Goal: Information Seeking & Learning: Find specific fact

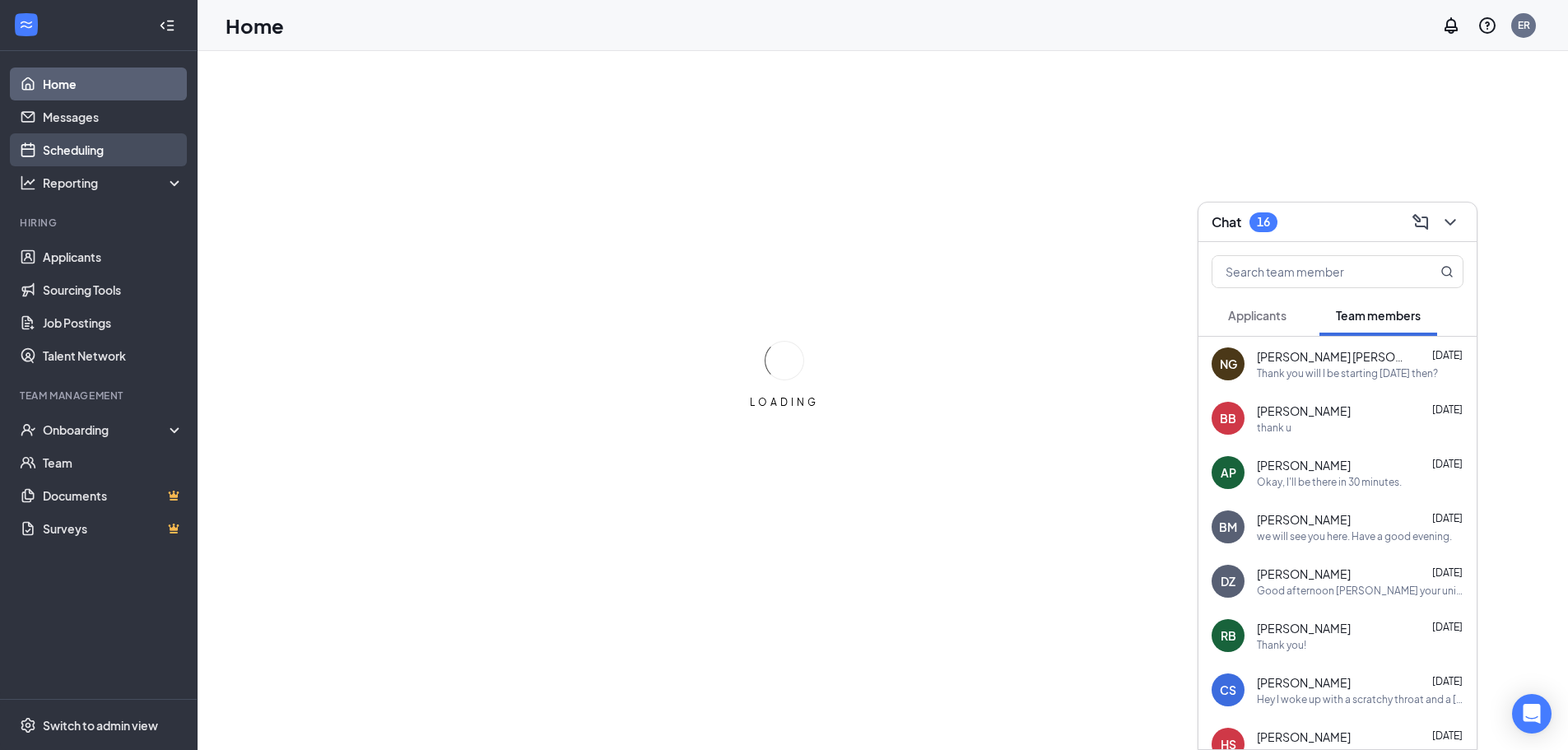
click at [115, 148] on link "Scheduling" at bounding box center [113, 150] width 141 height 33
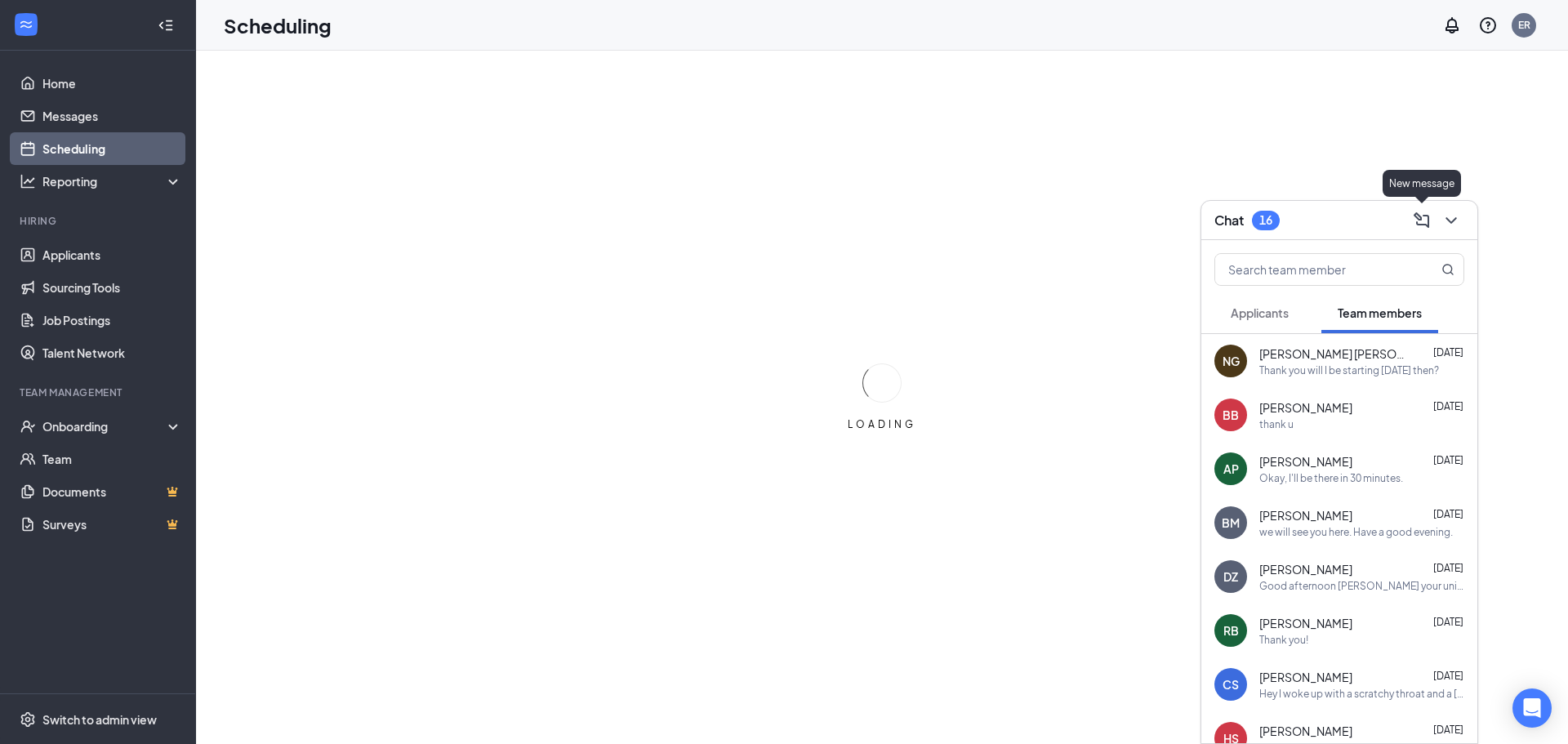
click at [1454, 215] on icon "ChevronDown" at bounding box center [1451, 220] width 19 height 19
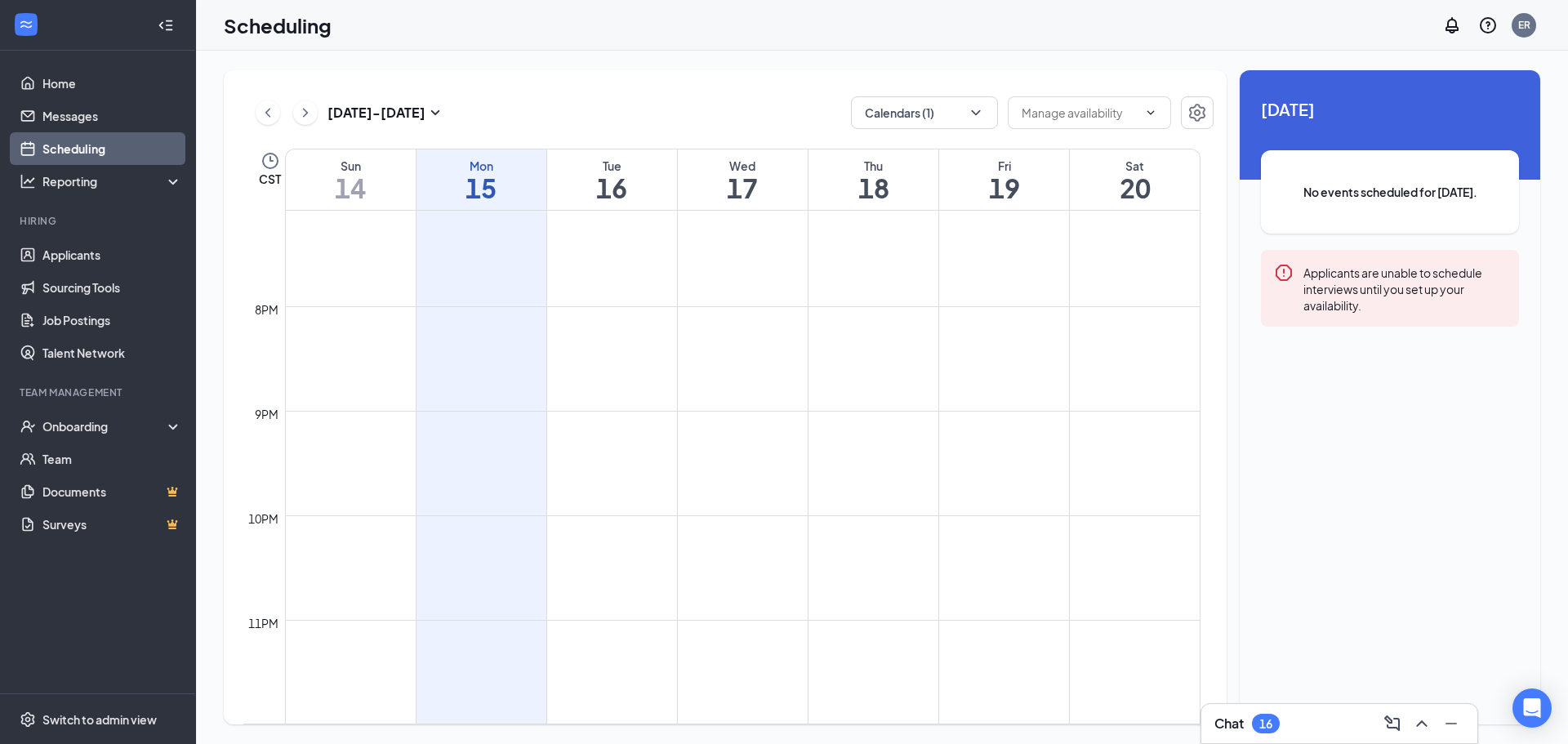
scroll to position [1997, 0]
click at [92, 112] on link "Messages" at bounding box center [112, 116] width 140 height 33
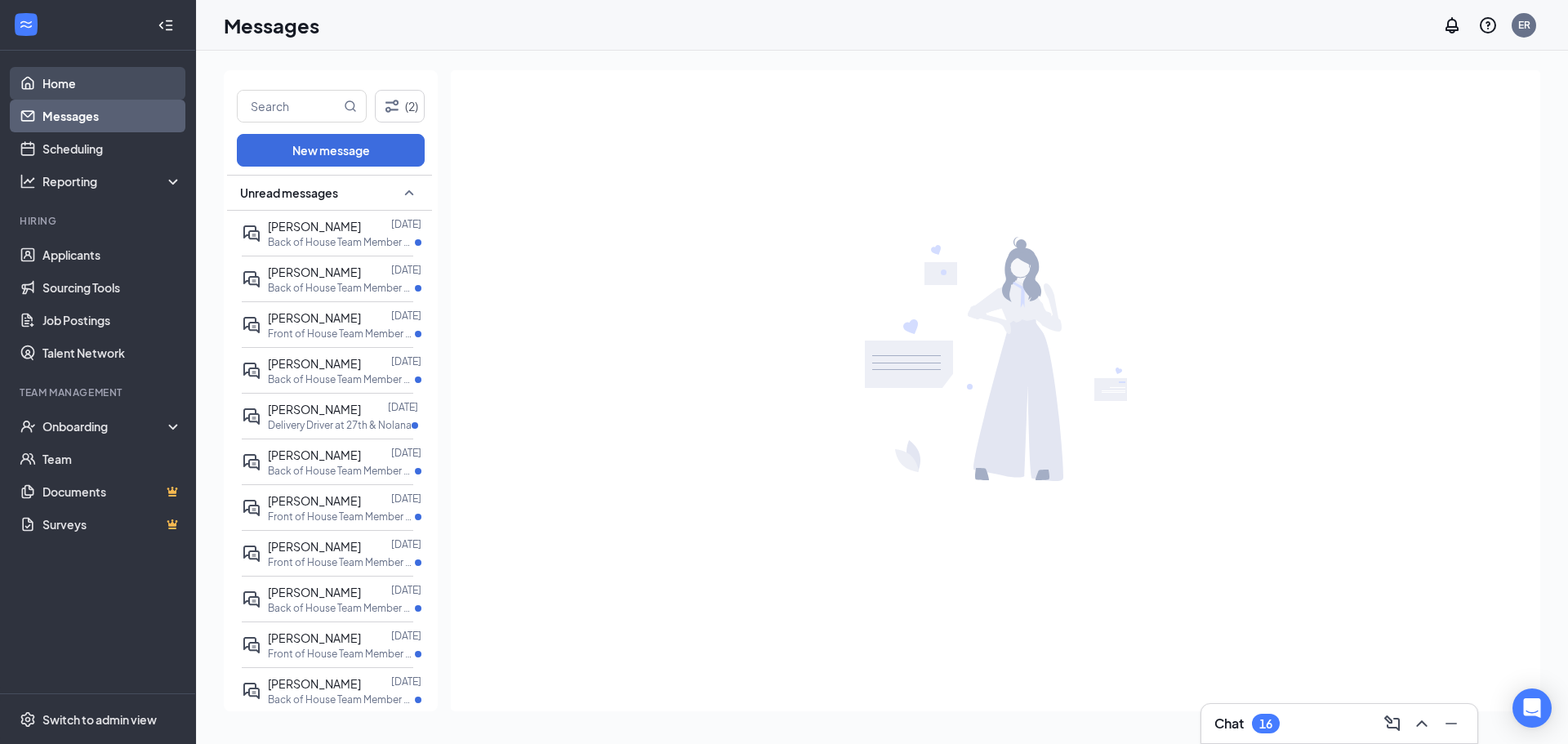
click at [99, 78] on link "Home" at bounding box center [112, 83] width 140 height 33
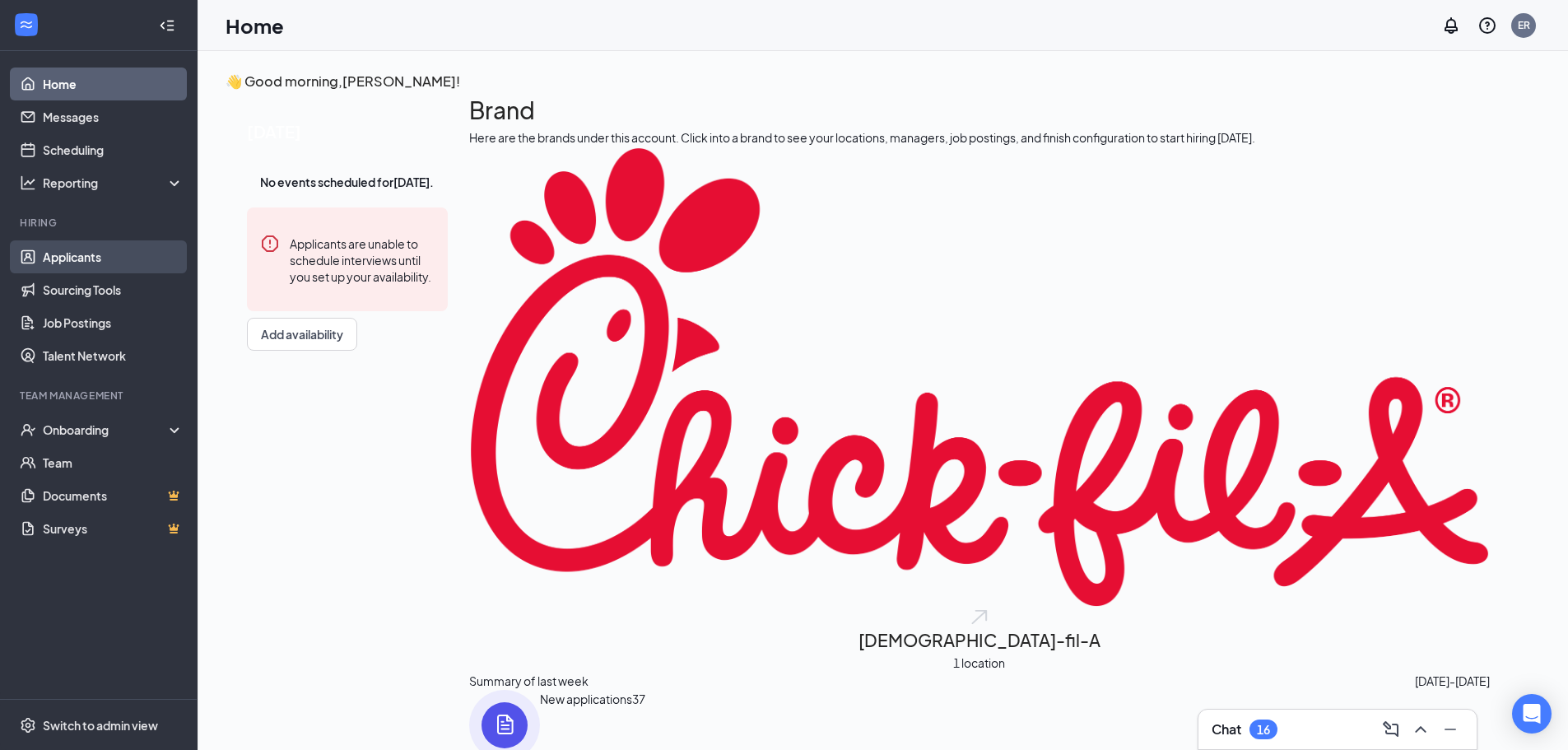
click at [89, 268] on link "Applicants" at bounding box center [113, 257] width 141 height 33
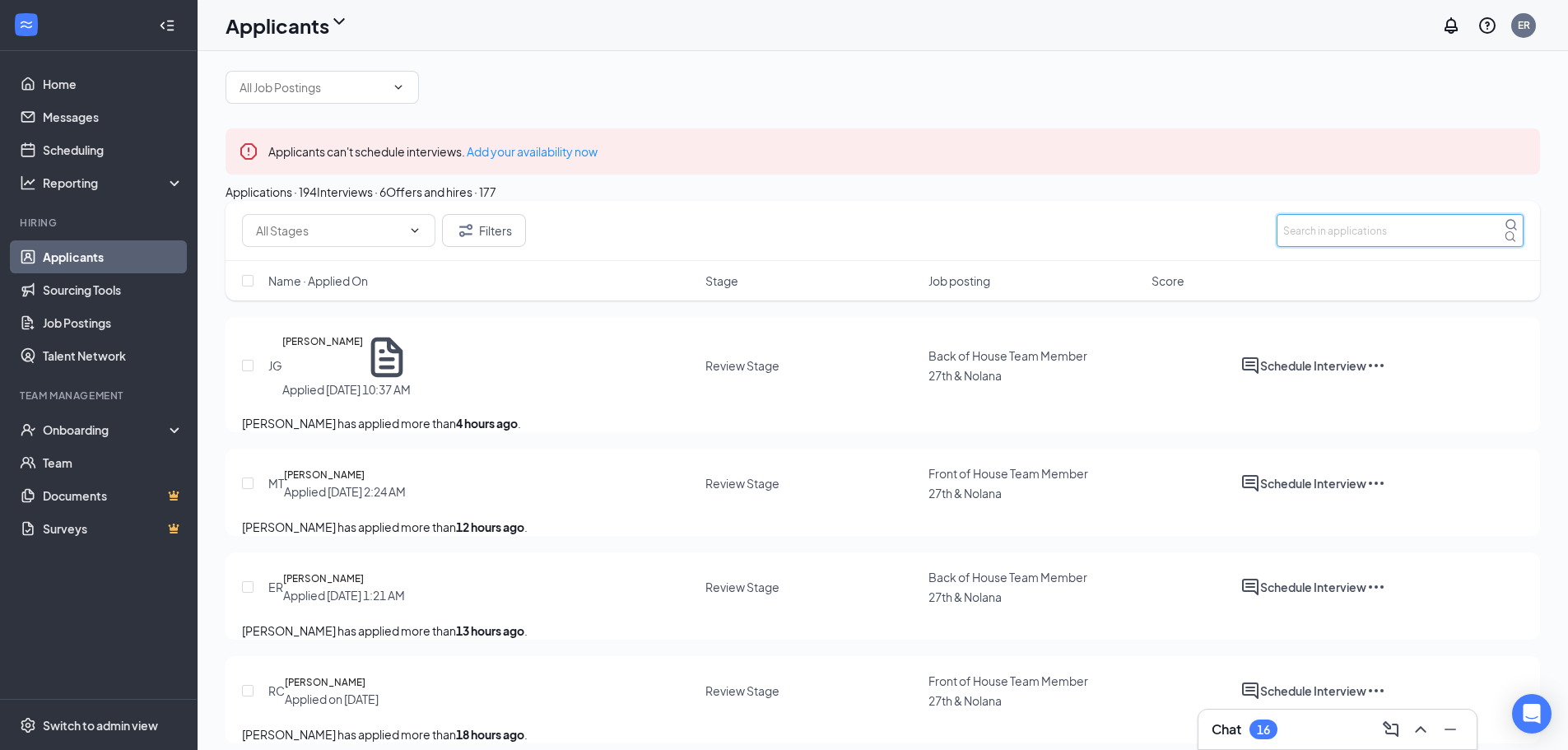
click at [1439, 247] on input "text" at bounding box center [1401, 231] width 247 height 33
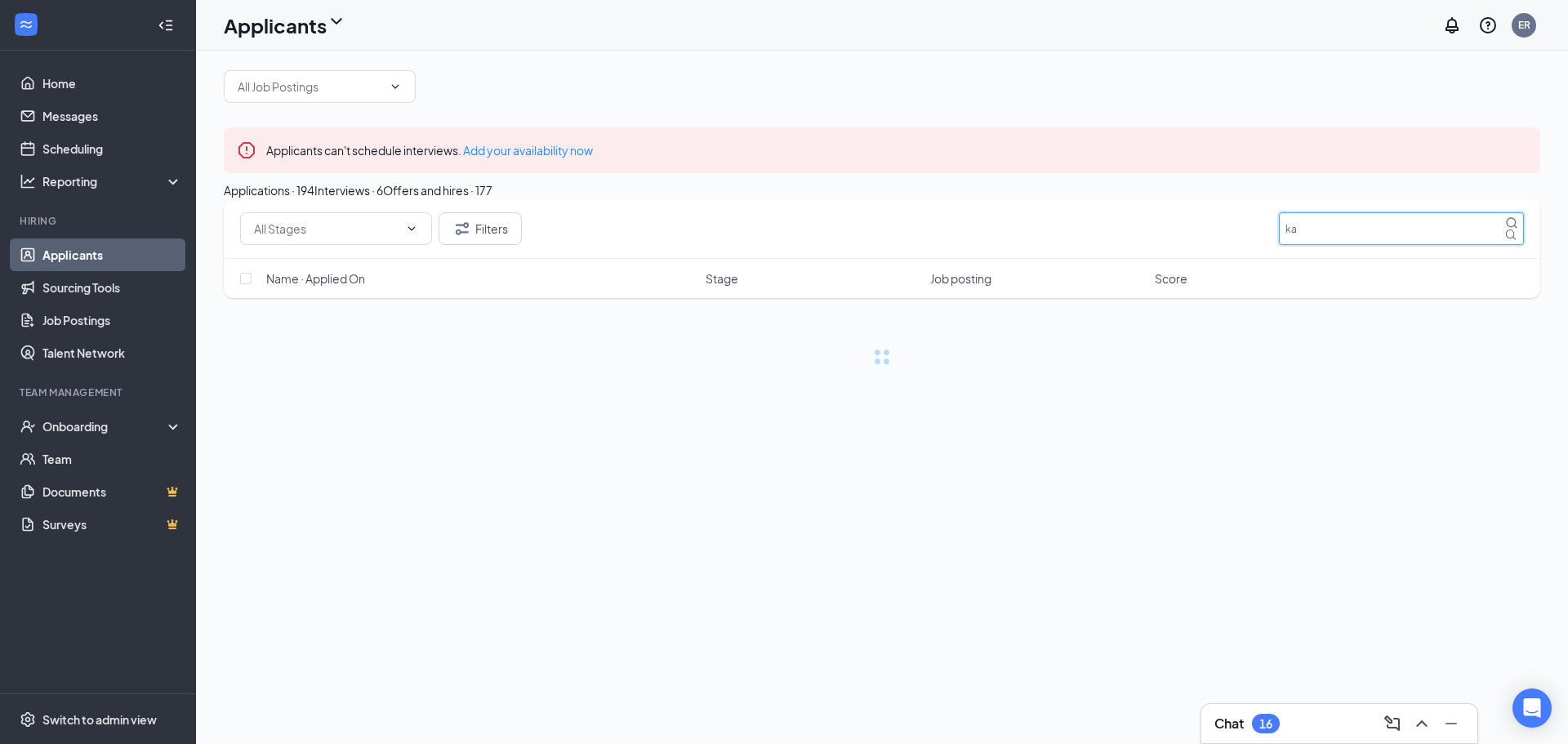
type input "k"
type input "[PERSON_NAME]"
